Goal: Information Seeking & Learning: Learn about a topic

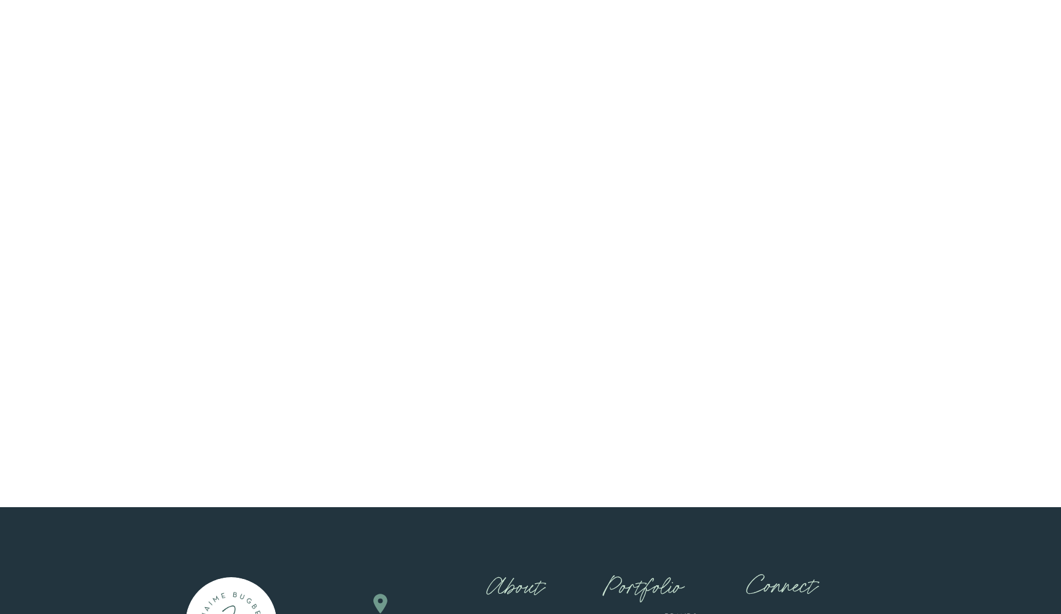
scroll to position [7792, 0]
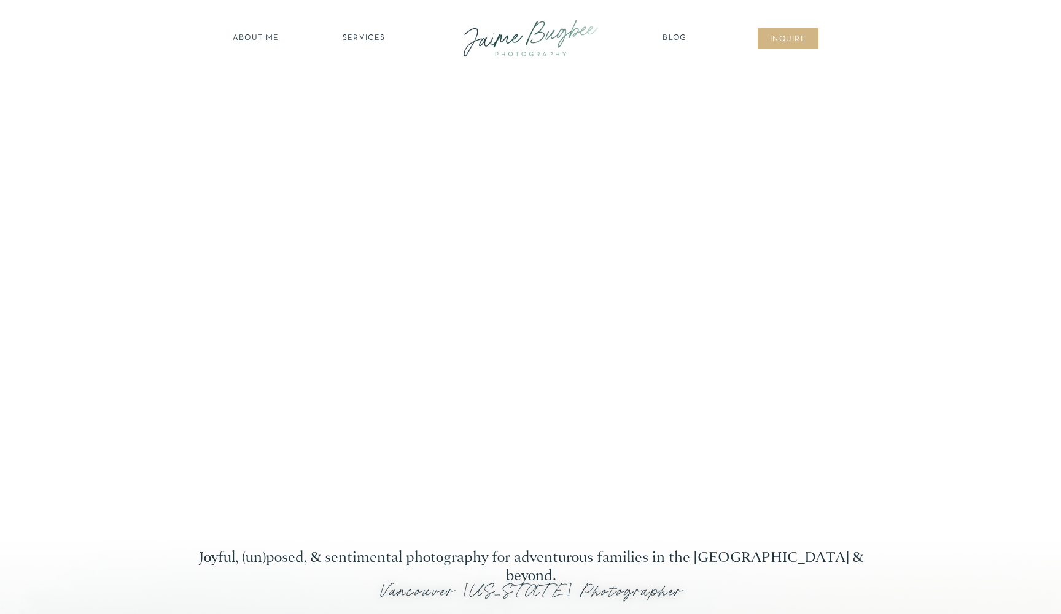
click at [678, 39] on nav "Blog" at bounding box center [675, 39] width 31 height 12
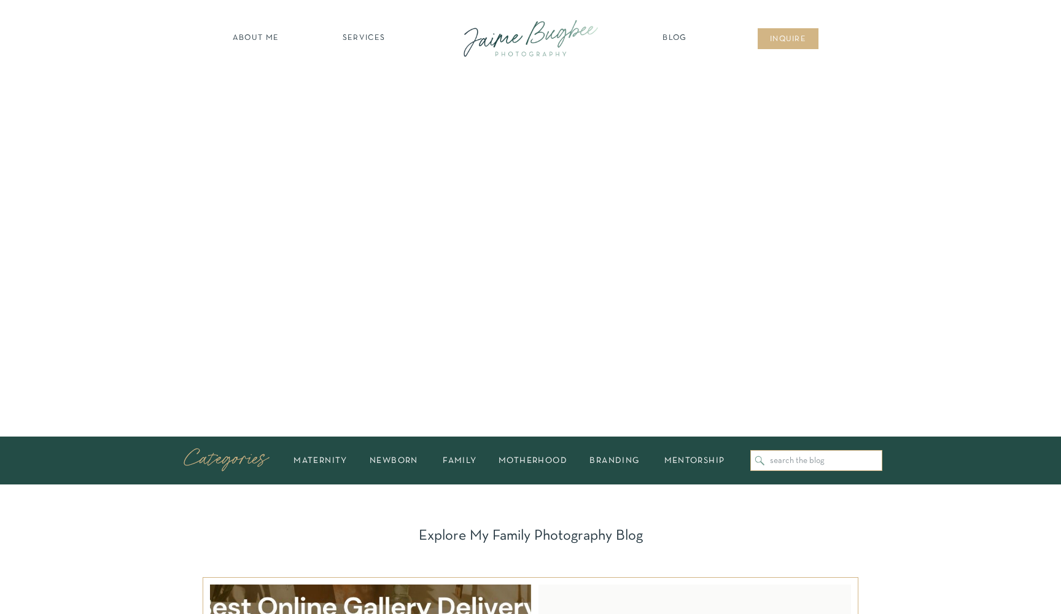
click at [805, 458] on input "Search for:" at bounding box center [823, 460] width 106 height 9
type input "when to take maternity"
